Goal: Task Accomplishment & Management: Use online tool/utility

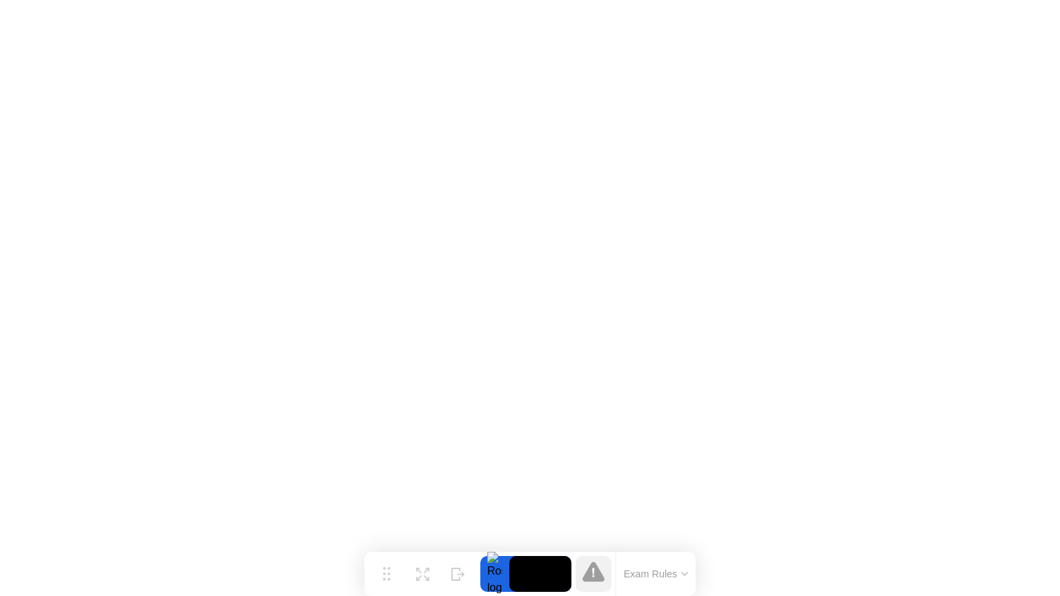
click at [682, 575] on icon at bounding box center [684, 574] width 7 height 4
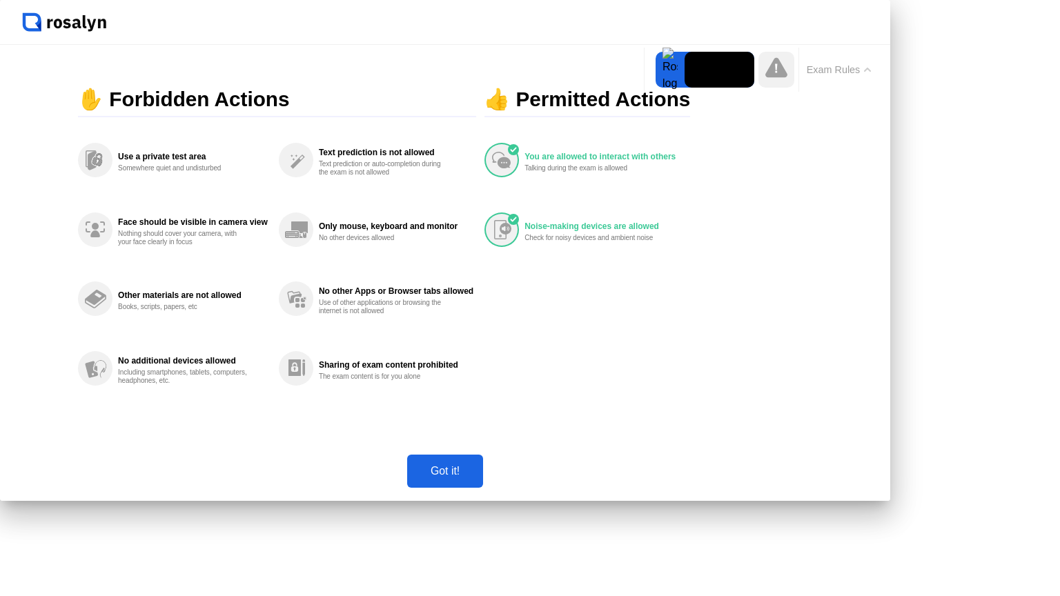
click at [479, 477] on div "Got it!" at bounding box center [445, 471] width 68 height 12
click img
click div "No"
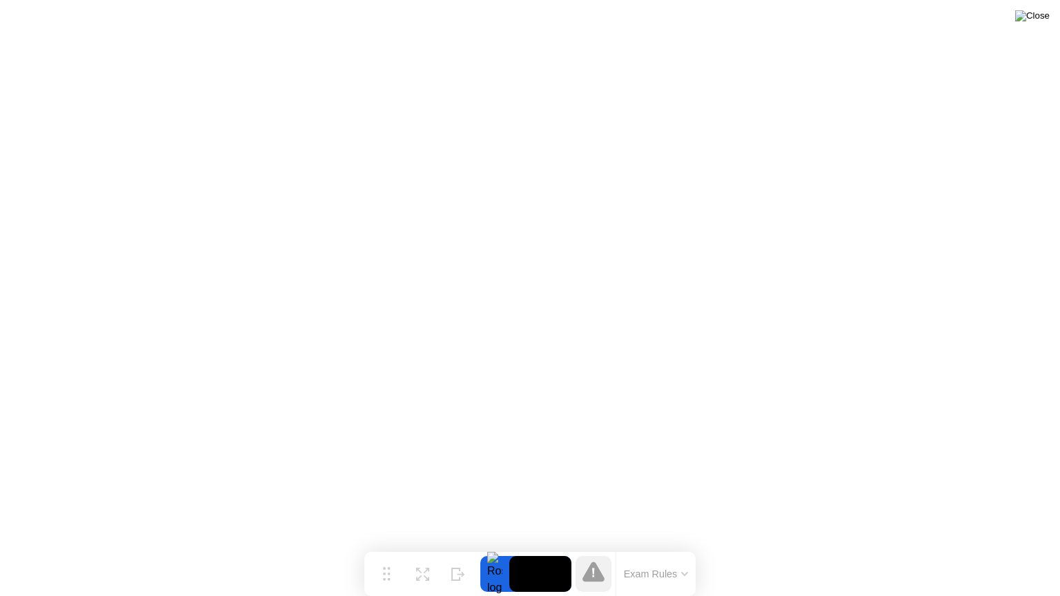
click at [1040, 14] on img at bounding box center [1032, 15] width 35 height 11
